Goal: Check status: Check status

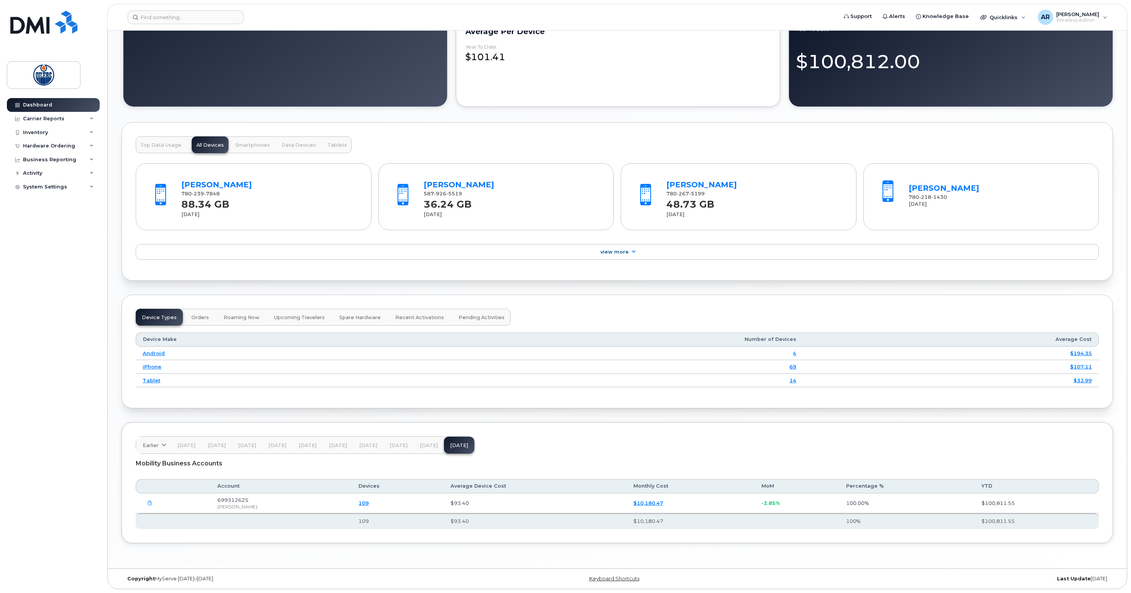
scroll to position [741, 0]
click at [153, 503] on span at bounding box center [149, 503] width 7 height 7
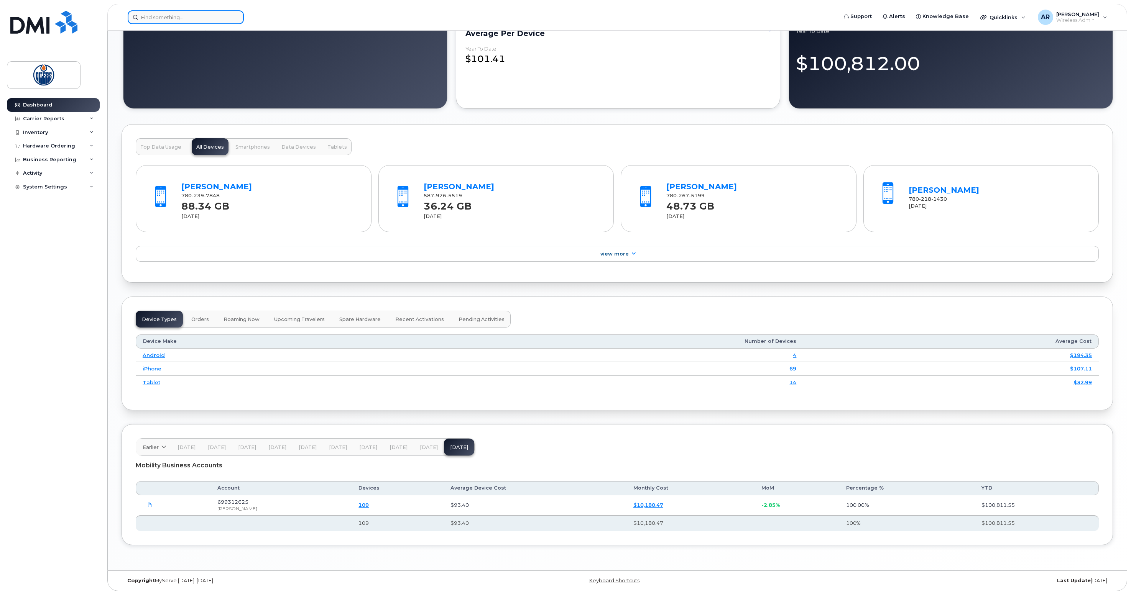
click at [186, 21] on input at bounding box center [186, 17] width 116 height 14
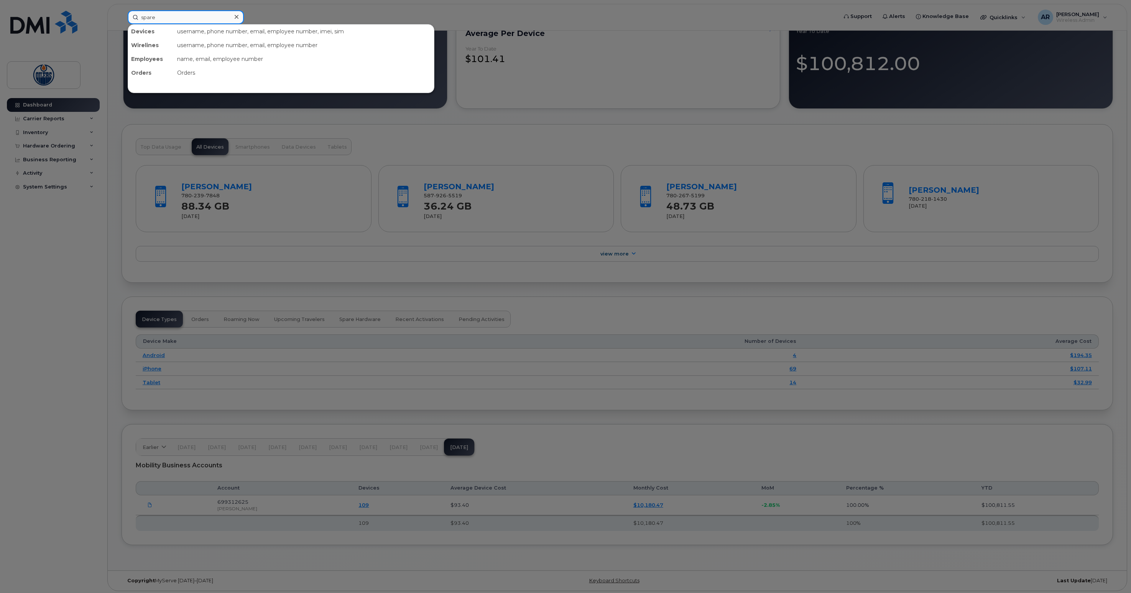
type input "spare"
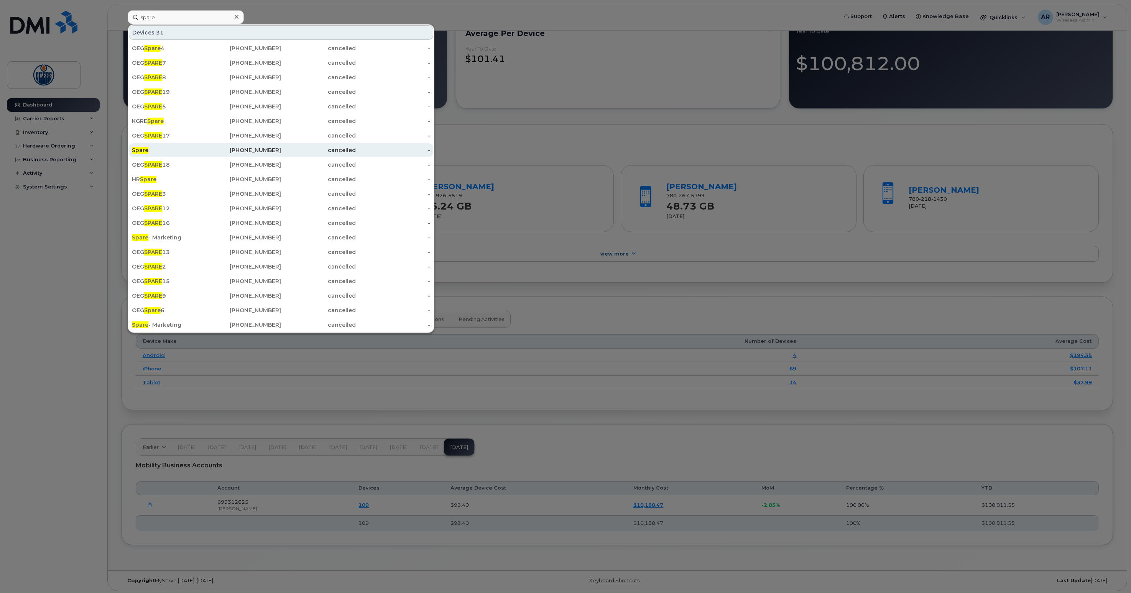
click at [142, 150] on span "Spare" at bounding box center [140, 150] width 16 height 7
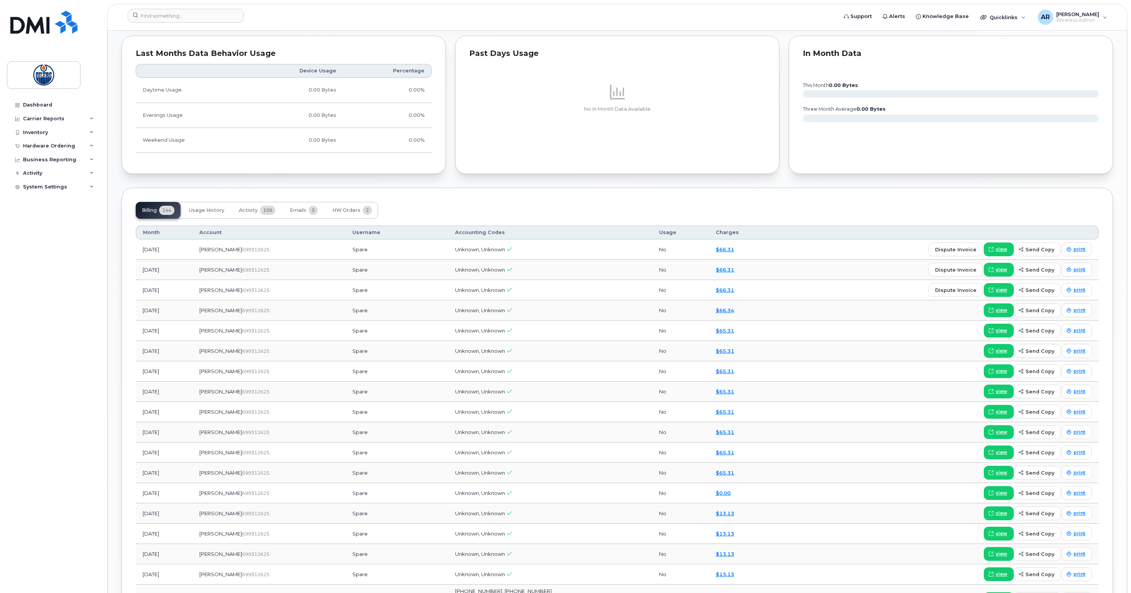
scroll to position [485, 0]
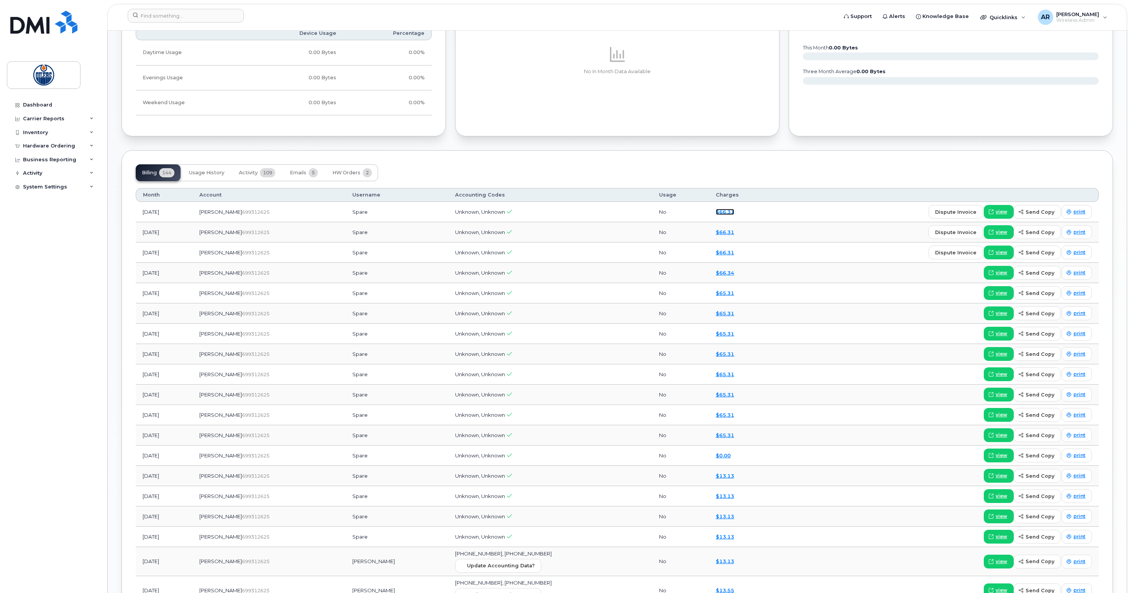
click at [716, 213] on link "$66.31" at bounding box center [725, 212] width 18 height 6
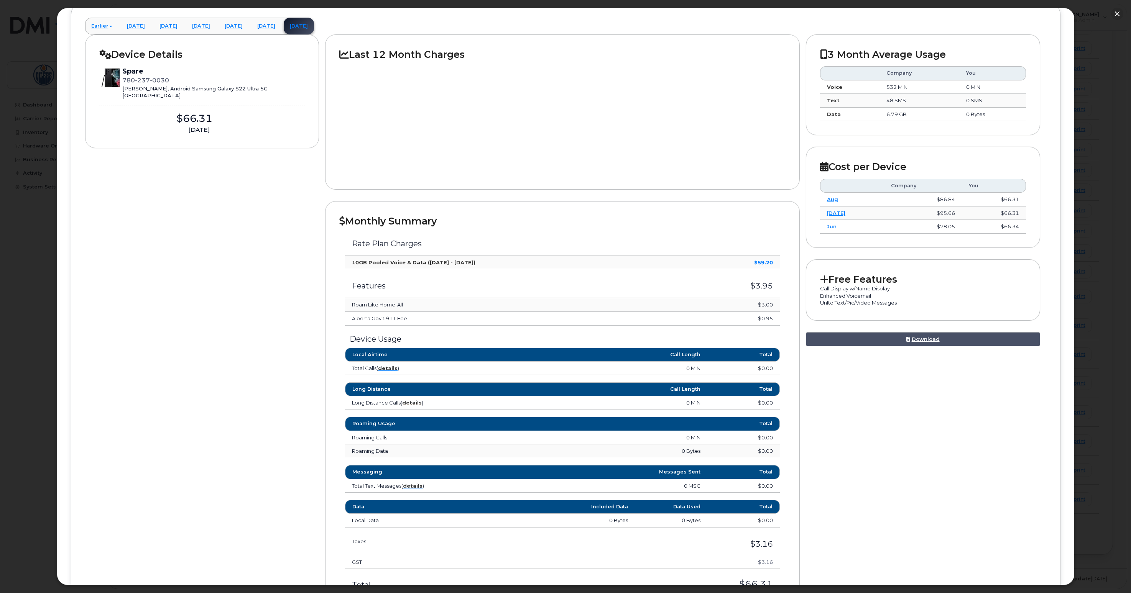
scroll to position [123, 0]
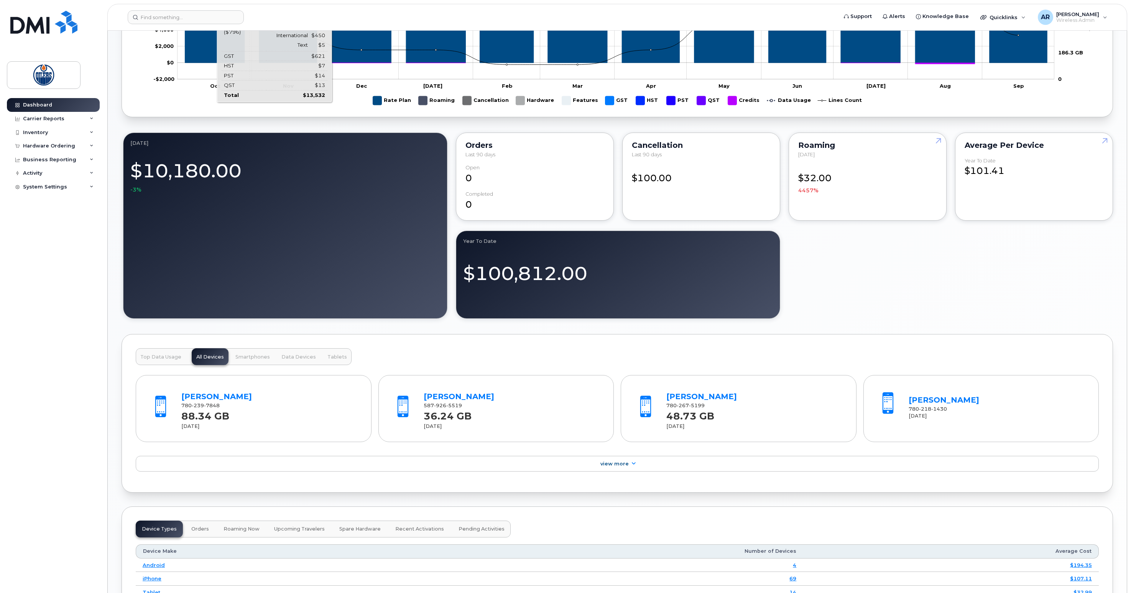
scroll to position [595, 0]
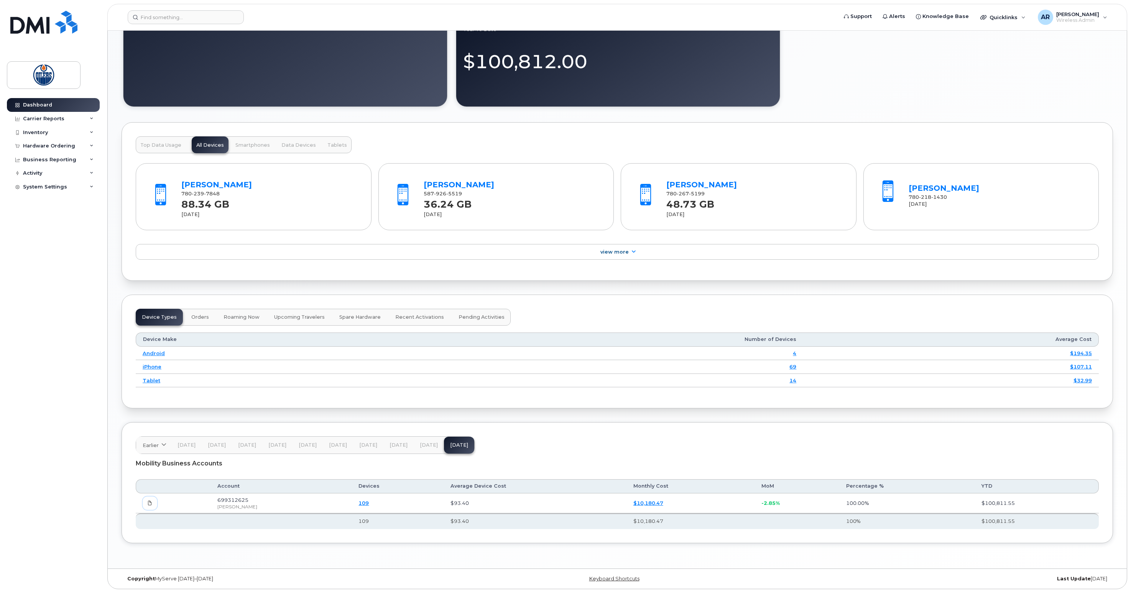
click at [150, 500] on span at bounding box center [149, 503] width 7 height 7
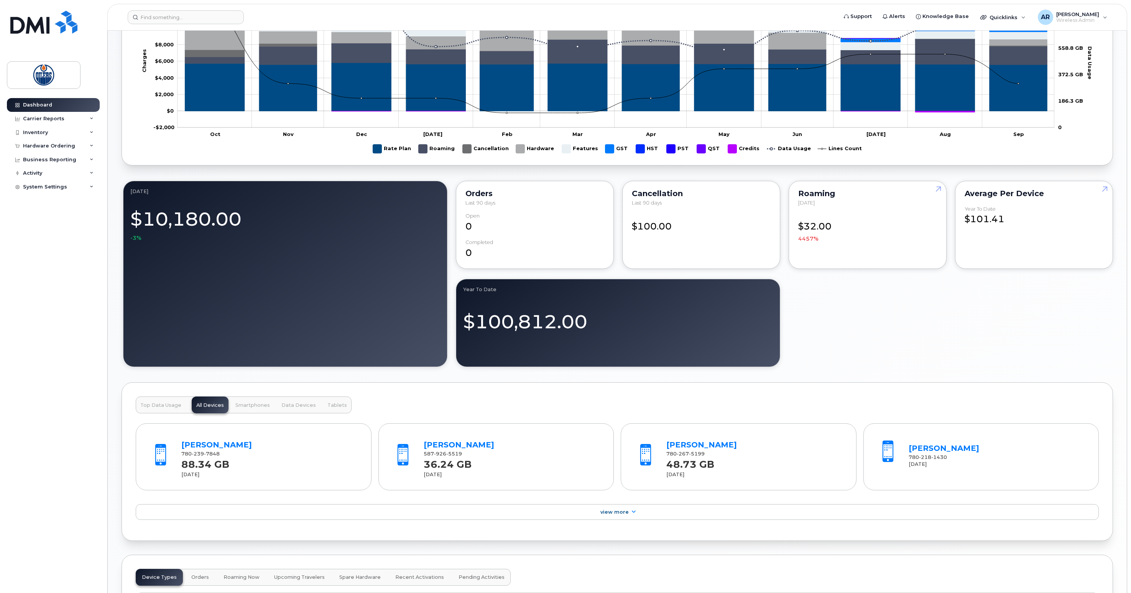
scroll to position [0, 0]
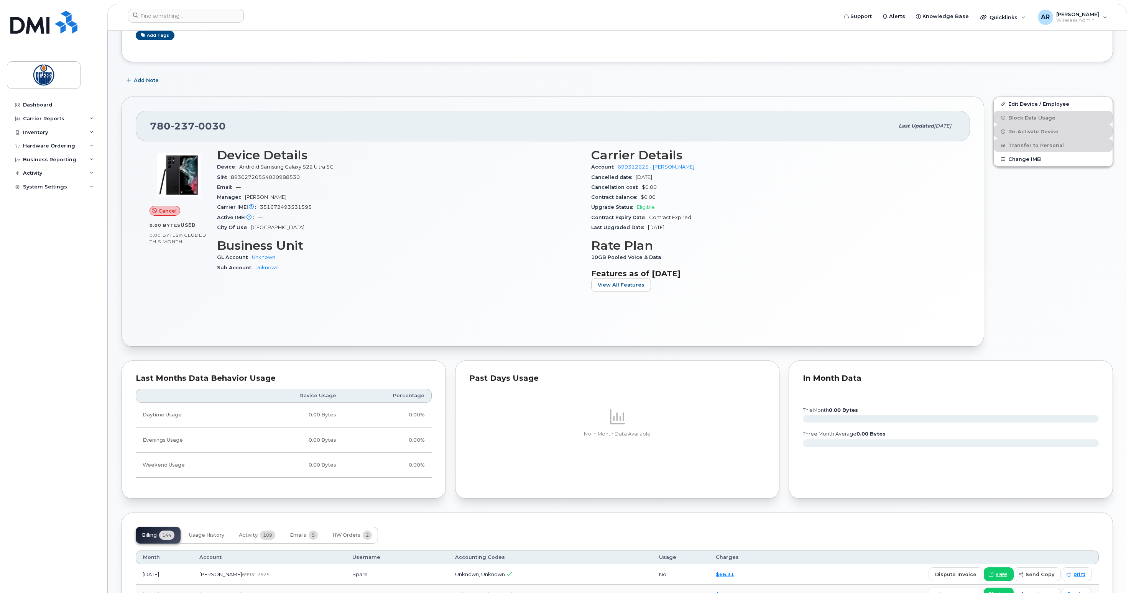
scroll to position [124, 0]
